Goal: Check status: Check status

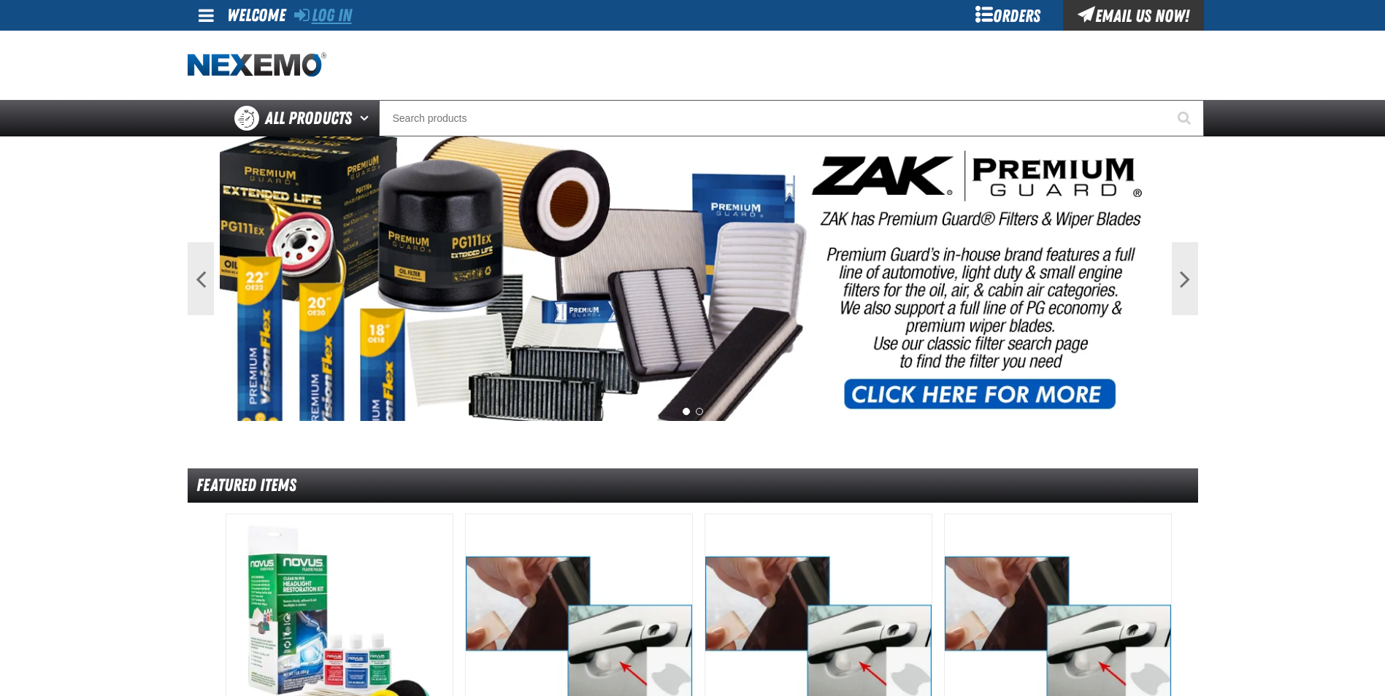
click at [334, 17] on link "Log In" at bounding box center [323, 15] width 58 height 20
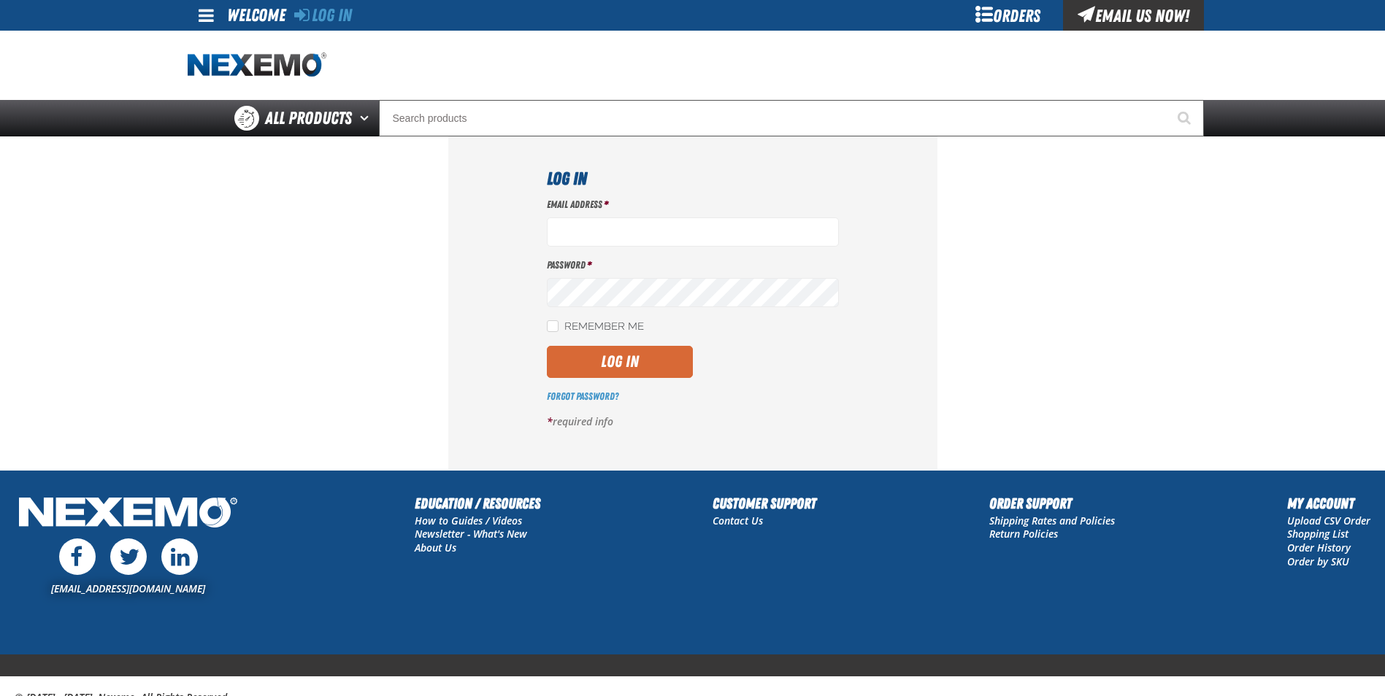
type input "cphillips@vtaig.com"
click at [612, 362] on button "Log In" at bounding box center [620, 362] width 146 height 32
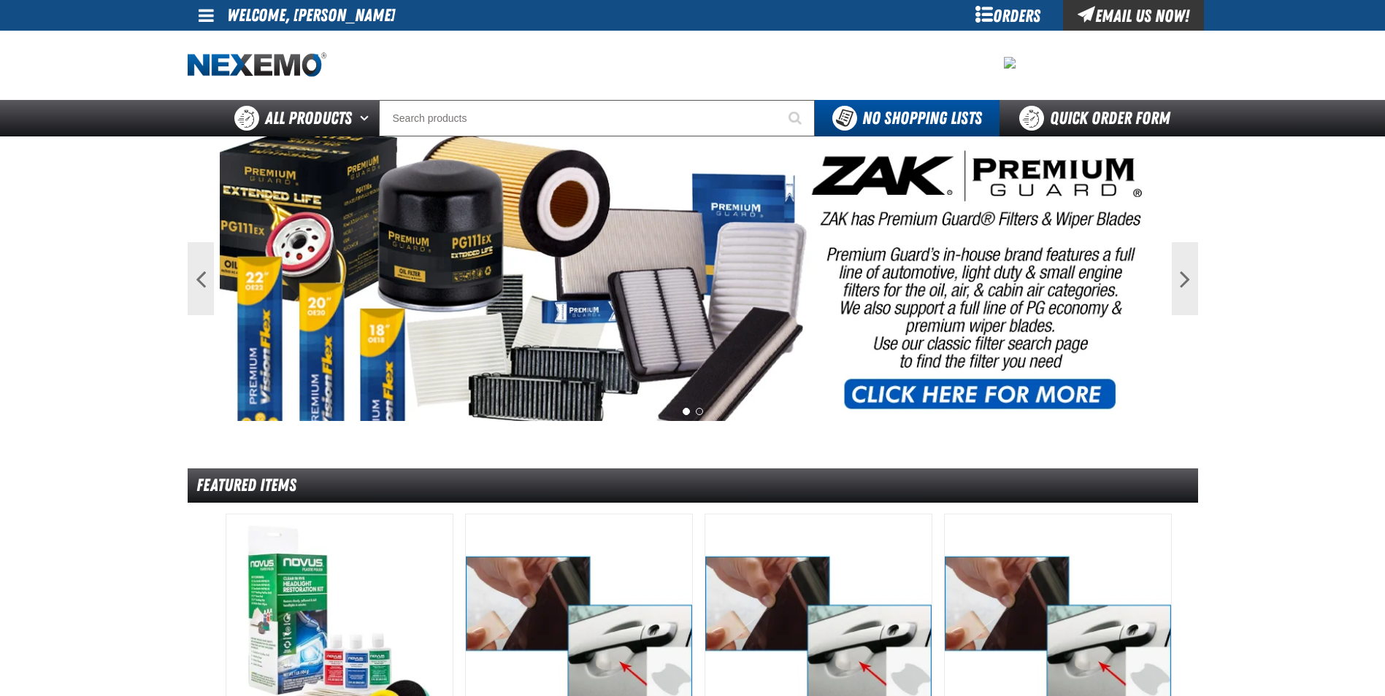
click at [998, 18] on div "Orders" at bounding box center [1007, 15] width 109 height 31
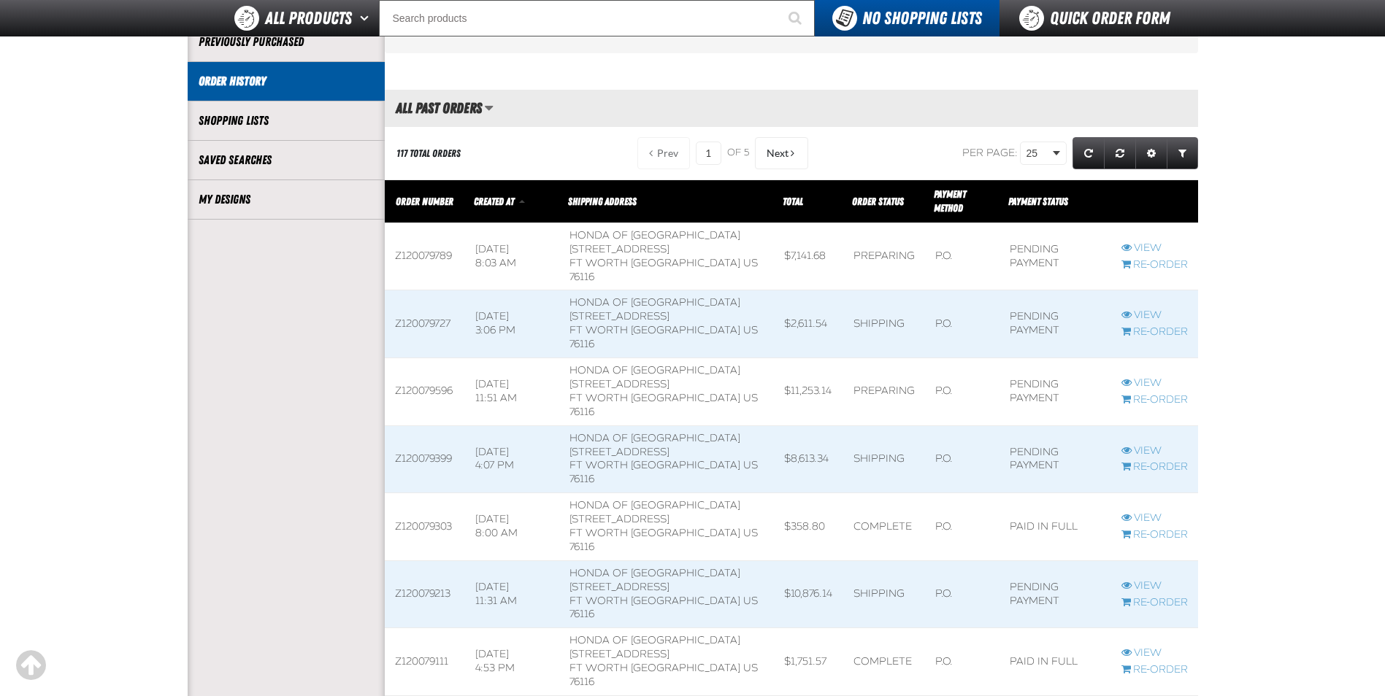
scroll to position [292, 0]
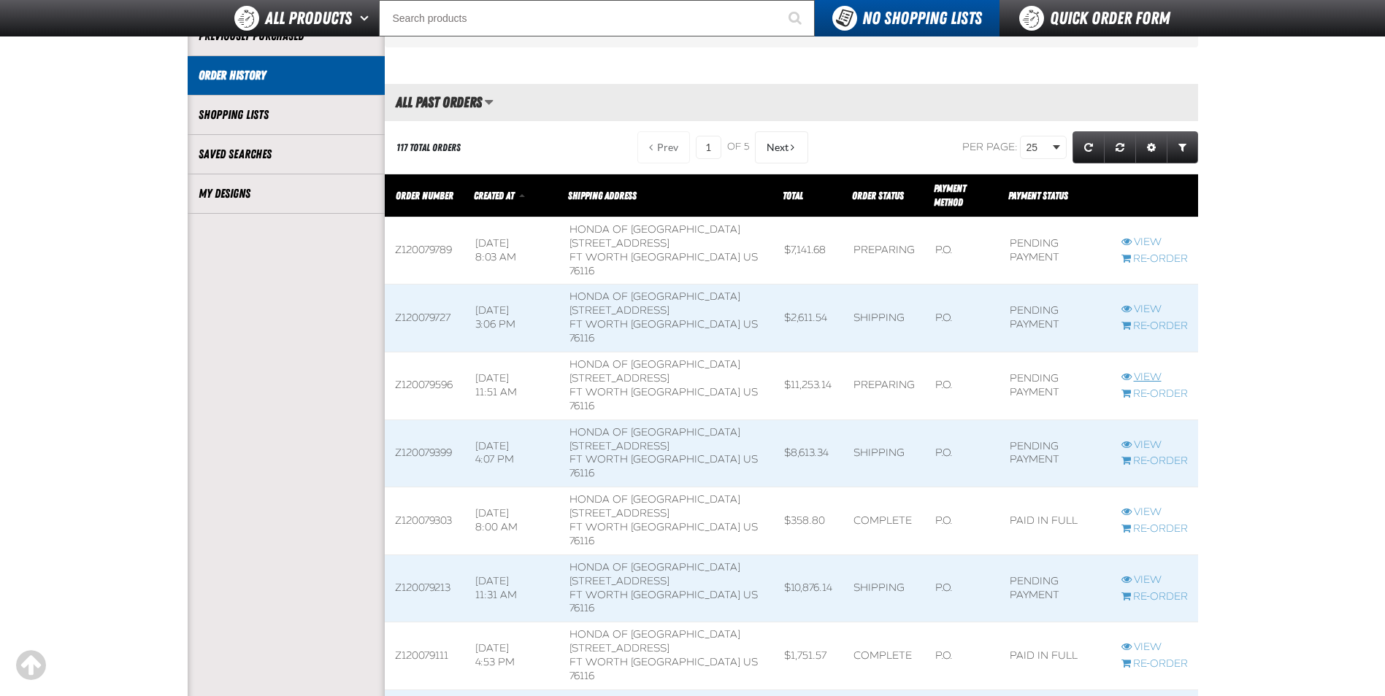
click at [1150, 376] on link "View" at bounding box center [1154, 378] width 66 height 14
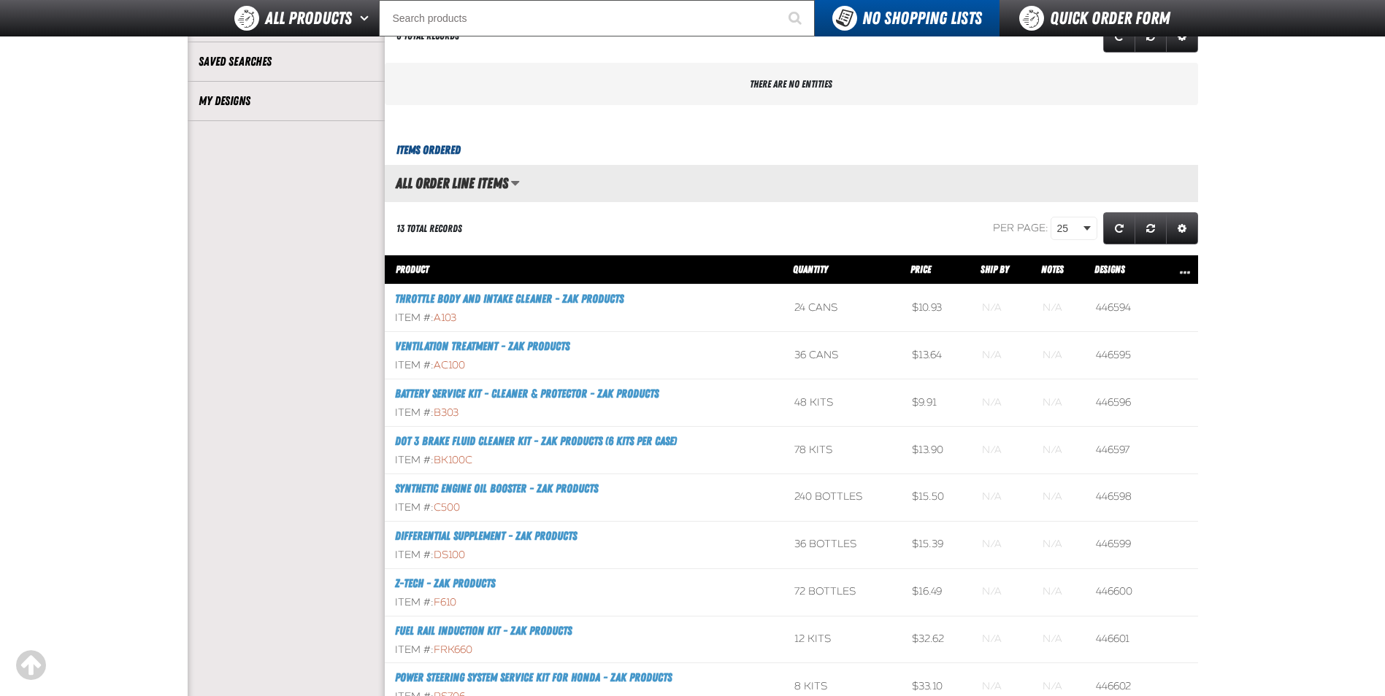
scroll to position [1, 1]
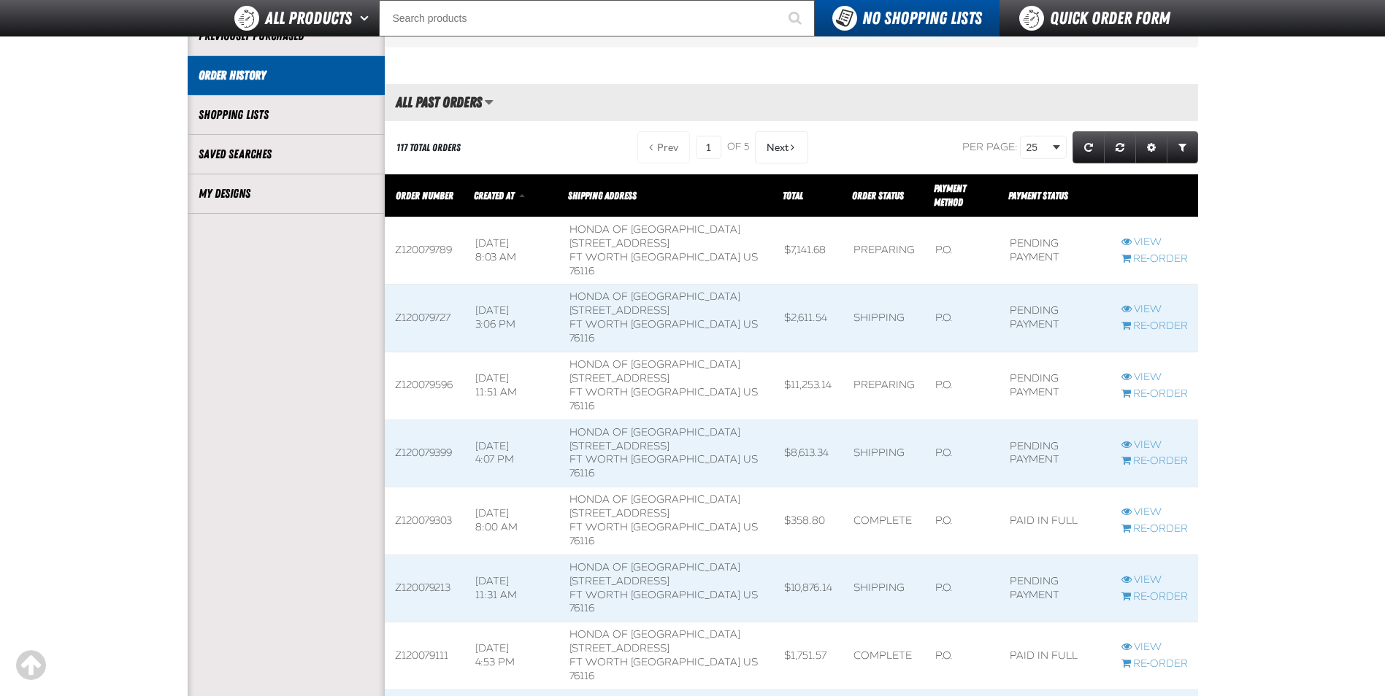
scroll to position [1, 1]
click at [1152, 242] on link "View" at bounding box center [1154, 243] width 66 height 14
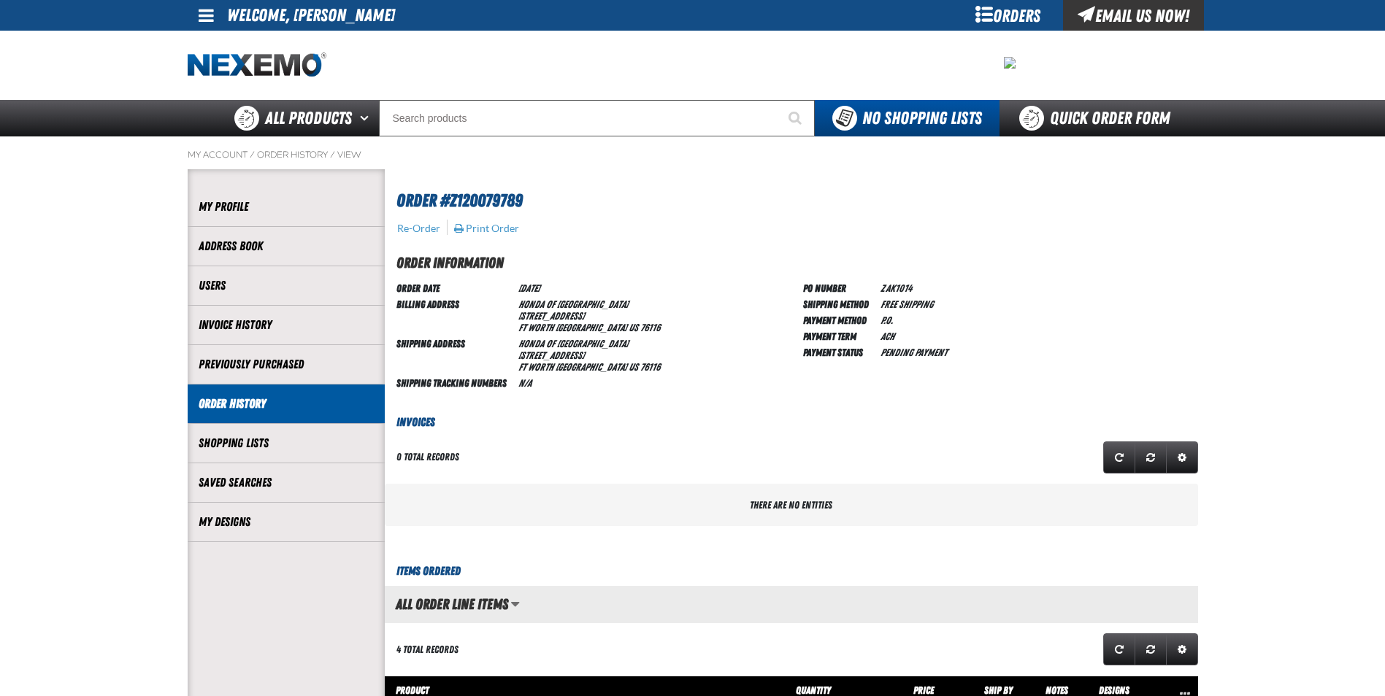
scroll to position [1, 1]
